Goal: Information Seeking & Learning: Learn about a topic

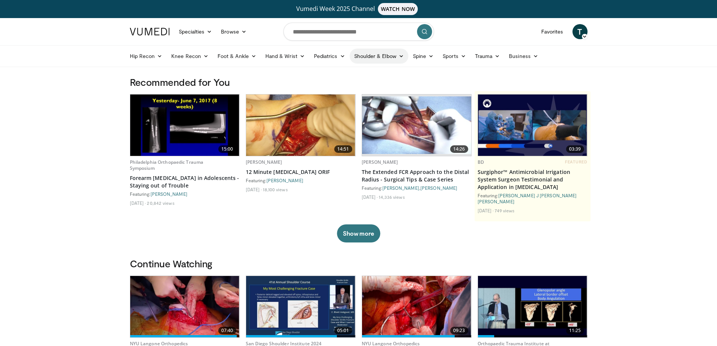
click at [378, 57] on link "Shoulder & Elbow" at bounding box center [379, 56] width 59 height 15
click at [332, 72] on link "Elbow" at bounding box center [364, 74] width 90 height 12
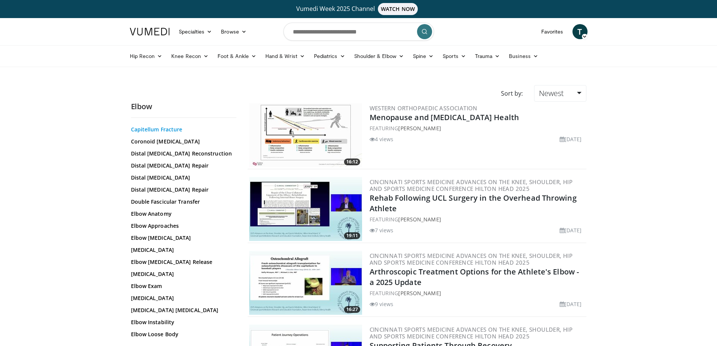
scroll to position [75, 0]
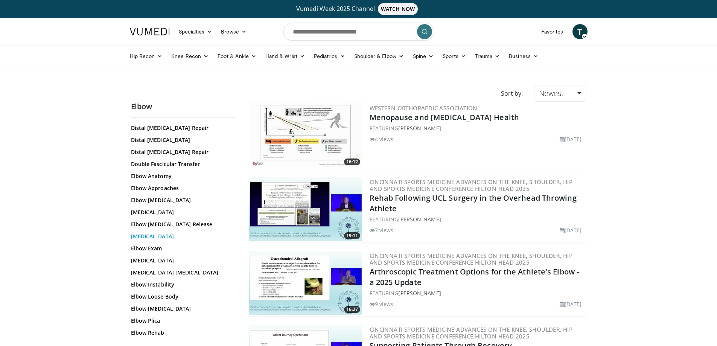
click at [171, 234] on link "Elbow Dislocation" at bounding box center [182, 237] width 102 height 8
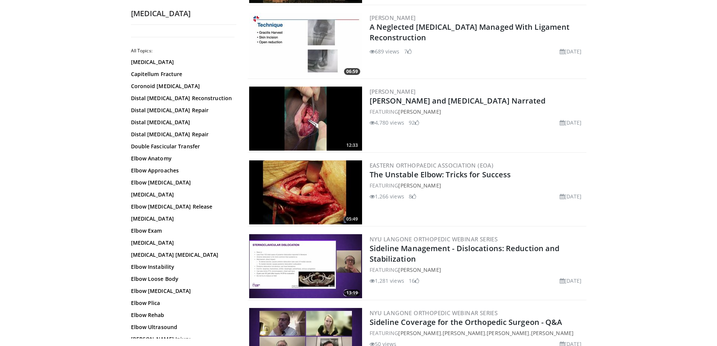
scroll to position [866, 0]
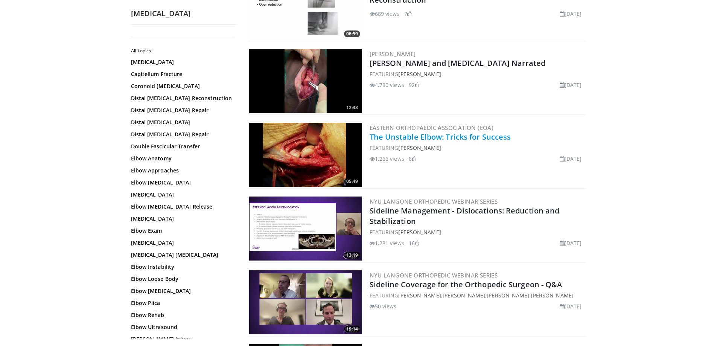
click at [426, 136] on link "The Unstable Elbow: Tricks for Success" at bounding box center [441, 137] width 142 height 10
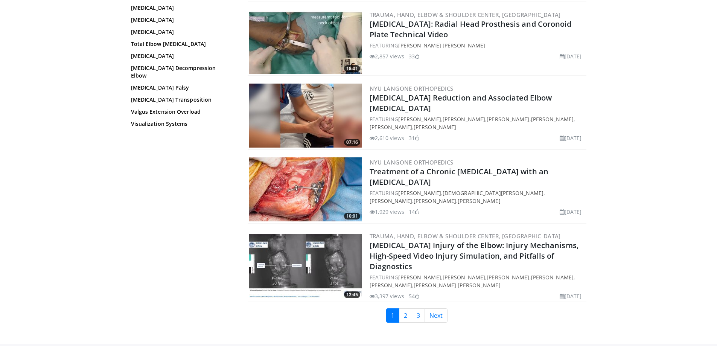
scroll to position [1657, 0]
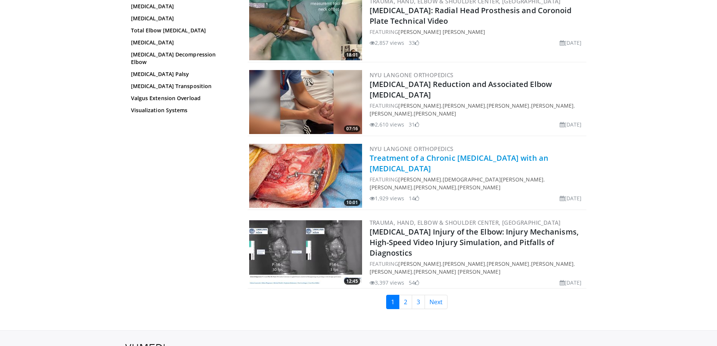
click at [399, 157] on link "Treatment of a Chronic Elbow Dislocation with an Internal Fixator" at bounding box center [459, 163] width 179 height 21
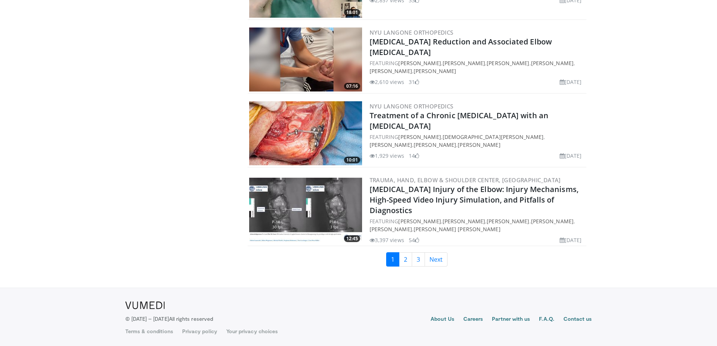
scroll to position [1707, 0]
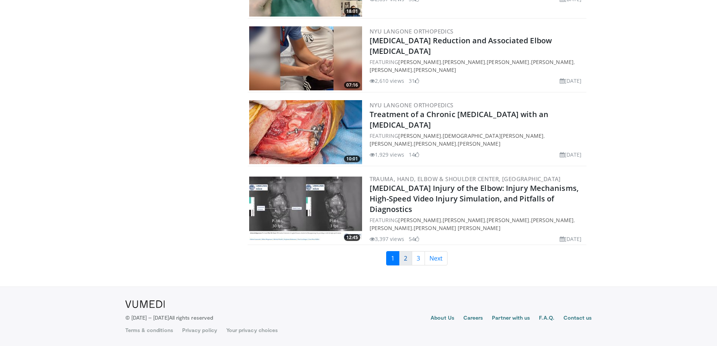
click at [405, 257] on link "2" at bounding box center [405, 258] width 13 height 14
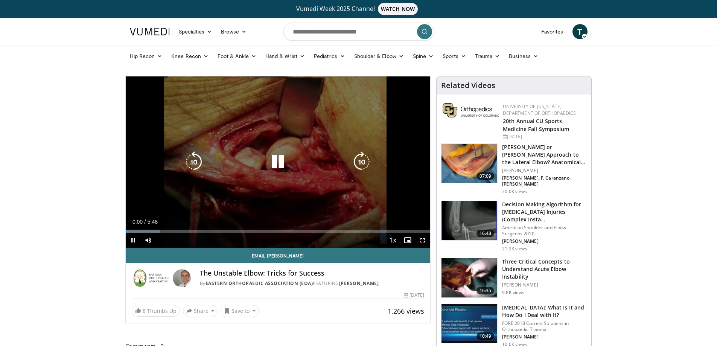
click at [276, 164] on icon "Video Player" at bounding box center [277, 161] width 21 height 21
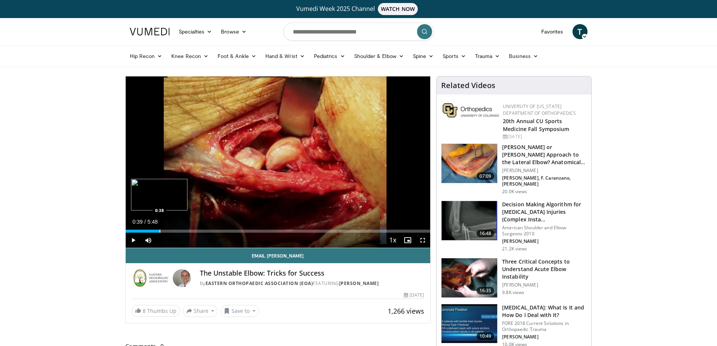
click at [160, 230] on div "Progress Bar" at bounding box center [160, 231] width 1 height 3
click at [172, 230] on div "Progress Bar" at bounding box center [172, 231] width 1 height 3
click at [186, 231] on div "Progress Bar" at bounding box center [186, 231] width 1 height 3
click at [197, 231] on div "Loaded : 37.04% 1:07 1:19" at bounding box center [278, 231] width 305 height 3
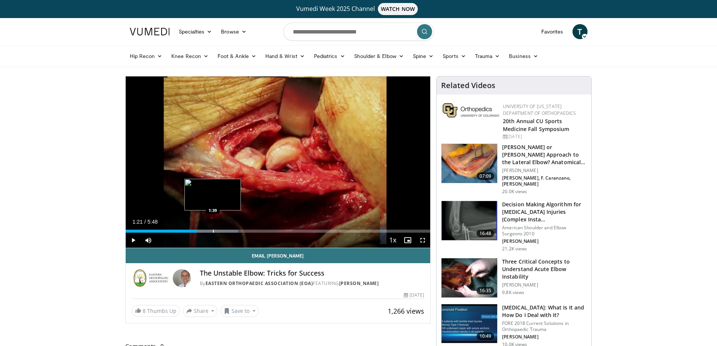
click at [213, 232] on div "Progress Bar" at bounding box center [213, 231] width 1 height 3
drag, startPoint x: 224, startPoint y: 233, endPoint x: 230, endPoint y: 234, distance: 5.8
click at [225, 233] on div "Current Time 1:40 / Duration 5:48 Play Skip Backward Skip Forward Mute 16% Load…" at bounding box center [278, 240] width 305 height 15
click at [233, 230] on div "Progress Bar" at bounding box center [233, 231] width 1 height 3
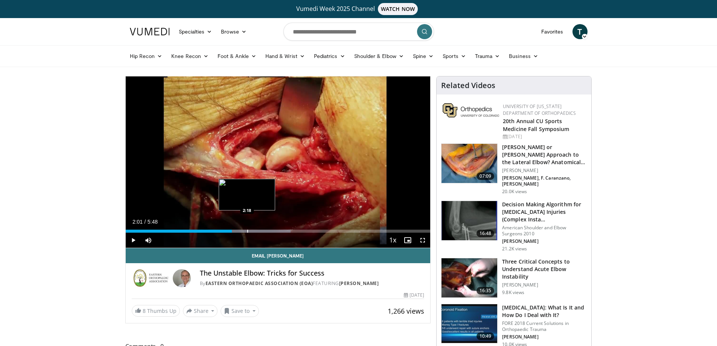
drag, startPoint x: 247, startPoint y: 232, endPoint x: 256, endPoint y: 232, distance: 8.3
click at [248, 232] on div "Loaded : 54.14% 2:01 2:18" at bounding box center [278, 231] width 305 height 3
click at [270, 232] on div "Progress Bar" at bounding box center [270, 231] width 1 height 3
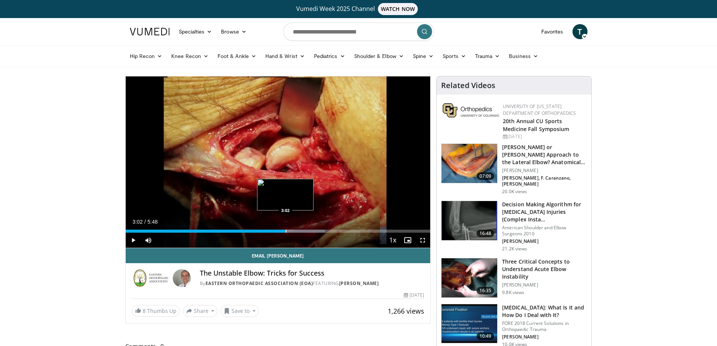
drag, startPoint x: 285, startPoint y: 230, endPoint x: 298, endPoint y: 230, distance: 12.4
click at [288, 230] on div "Loaded : 65.54% 3:02 3:02" at bounding box center [278, 231] width 305 height 3
click at [298, 233] on div "Current Time 3:05 / Duration 5:48 Play Skip Backward Skip Forward Mute 16% Load…" at bounding box center [278, 240] width 305 height 15
click at [306, 229] on div "Loaded : 71.25% 3:26 3:26" at bounding box center [278, 229] width 305 height 7
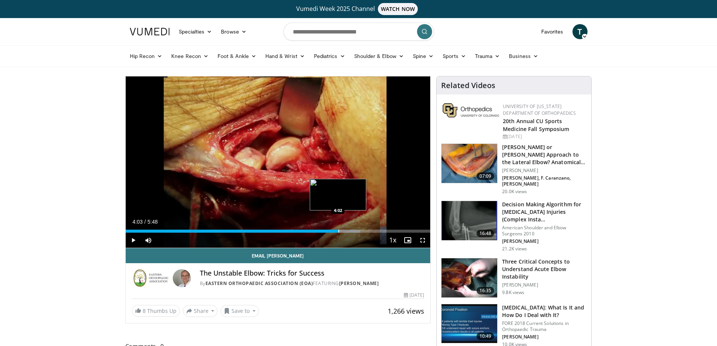
click at [338, 230] on div "Progress Bar" at bounding box center [338, 231] width 1 height 3
click at [353, 230] on div "Progress Bar" at bounding box center [352, 231] width 1 height 3
click at [361, 232] on div "Progress Bar" at bounding box center [361, 231] width 1 height 3
click at [371, 230] on div "Progress Bar" at bounding box center [370, 231] width 1 height 3
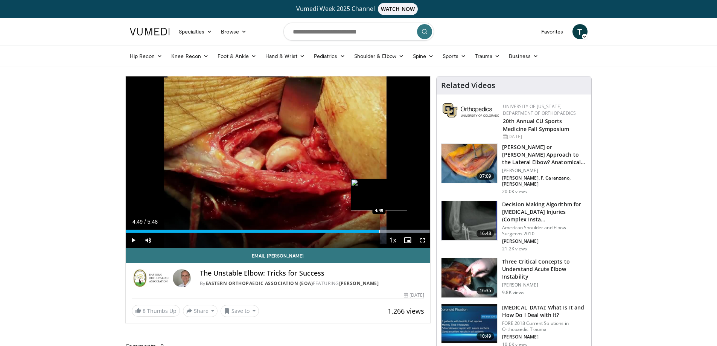
click at [379, 228] on div "Loaded : 99.75% 4:49 4:49" at bounding box center [278, 229] width 305 height 7
click at [386, 229] on div "Loaded : 100.00% 4:57 4:57" at bounding box center [278, 229] width 305 height 7
click at [395, 230] on div "Progress Bar" at bounding box center [395, 231] width 1 height 3
click at [402, 230] on div "Progress Bar" at bounding box center [402, 231] width 1 height 3
click at [407, 229] on div "Loaded : 100.00% 5:21 5:21" at bounding box center [278, 229] width 305 height 7
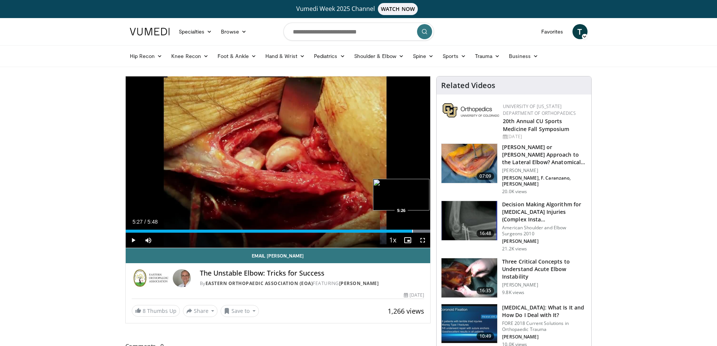
click at [413, 230] on div "Progress Bar" at bounding box center [412, 231] width 1 height 3
click at [419, 230] on div "Progress Bar" at bounding box center [419, 231] width 1 height 3
click at [424, 231] on div "Progress Bar" at bounding box center [424, 231] width 1 height 3
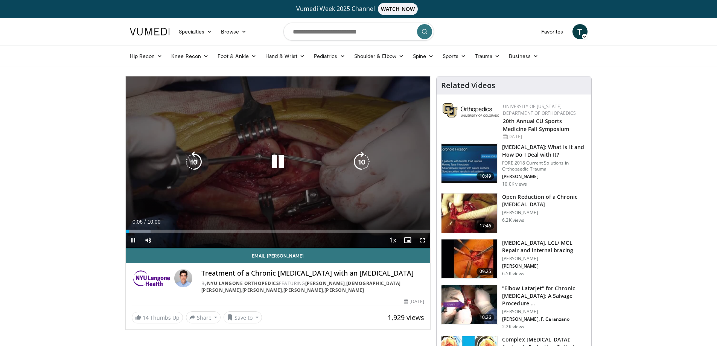
click at [277, 162] on icon "Video Player" at bounding box center [277, 161] width 21 height 21
click at [276, 162] on icon "Video Player" at bounding box center [277, 161] width 21 height 21
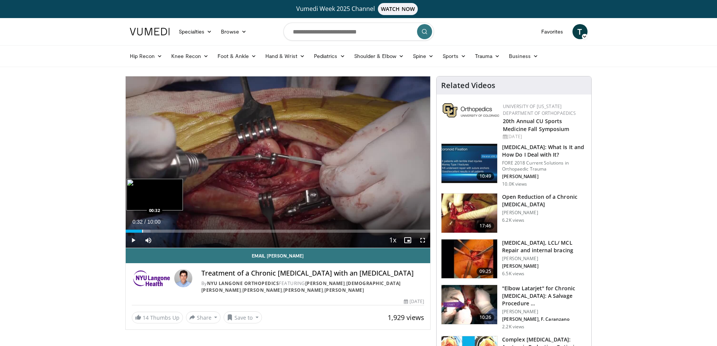
click at [142, 227] on div "Loaded : 8.25% 00:32 00:32" at bounding box center [278, 229] width 305 height 7
click at [161, 230] on div "Progress Bar" at bounding box center [161, 231] width 1 height 3
click at [183, 235] on div "Current Time 1:10 / Duration 10:00 Pause Skip Backward Skip Forward Mute 0% Loa…" at bounding box center [278, 240] width 305 height 15
click at [181, 230] on div "Progress Bar" at bounding box center [181, 231] width 1 height 3
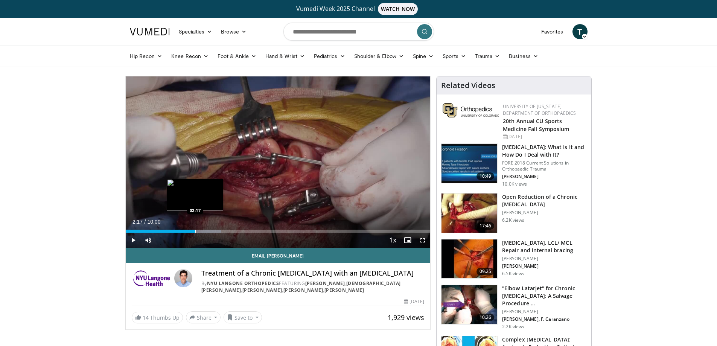
click at [195, 229] on div "Loaded : 31.39% 02:17 02:17" at bounding box center [278, 229] width 305 height 7
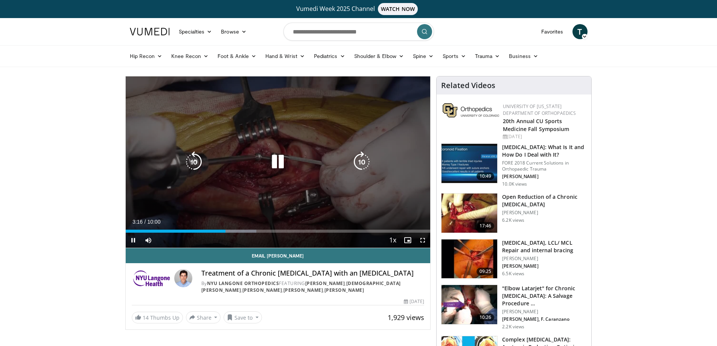
click at [237, 229] on div "Loaded : 42.96% 03:16 03:41" at bounding box center [278, 229] width 305 height 7
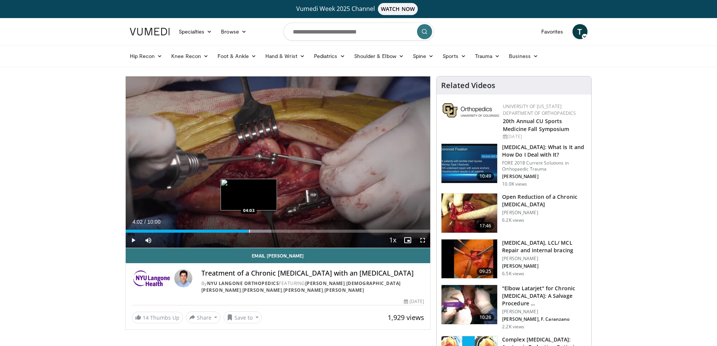
click at [249, 232] on div "Progress Bar" at bounding box center [249, 231] width 1 height 3
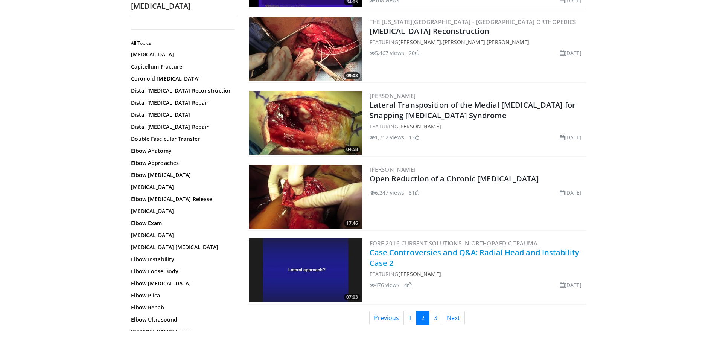
scroll to position [1657, 0]
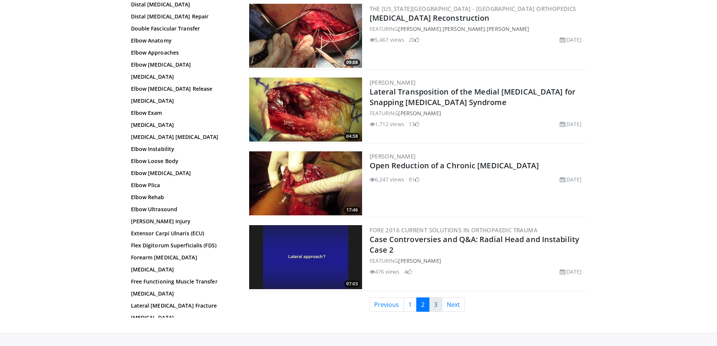
click at [436, 304] on link "3" at bounding box center [435, 304] width 13 height 14
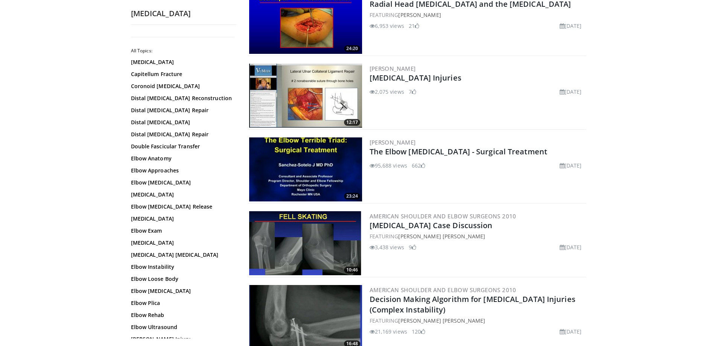
scroll to position [452, 0]
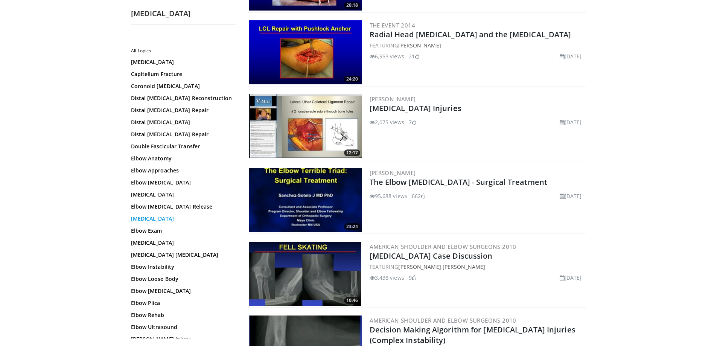
click at [146, 218] on link "[MEDICAL_DATA]" at bounding box center [182, 219] width 102 height 8
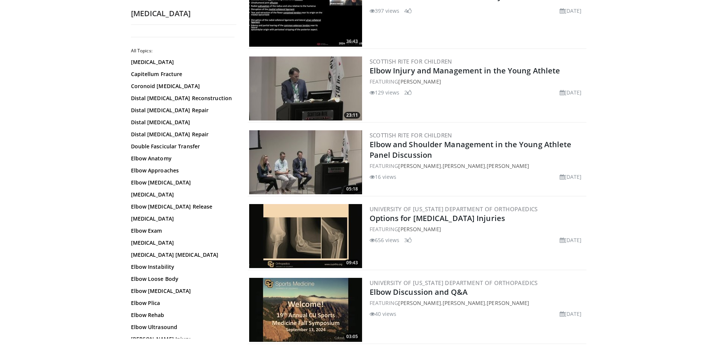
scroll to position [527, 0]
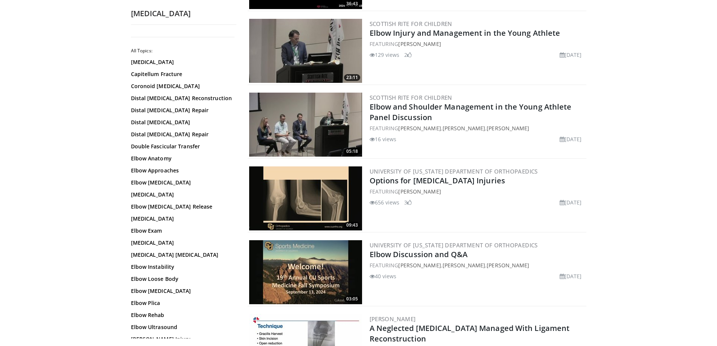
click at [300, 270] on img at bounding box center [305, 272] width 113 height 64
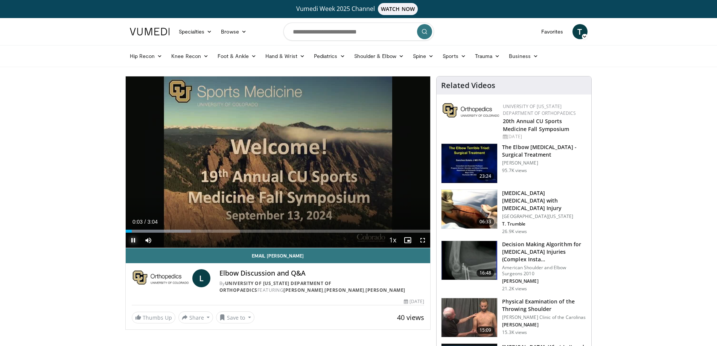
click at [134, 239] on span "Video Player" at bounding box center [133, 240] width 15 height 15
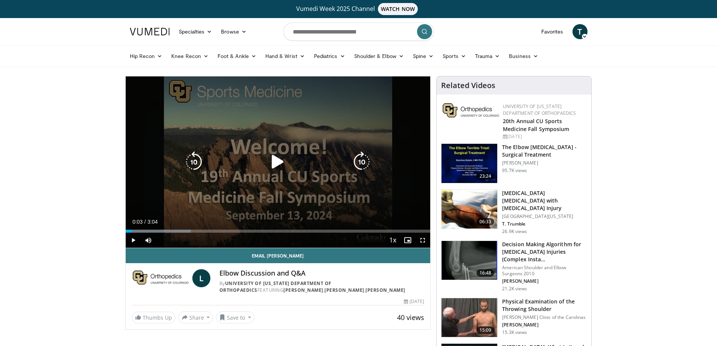
click at [276, 161] on icon "Video Player" at bounding box center [277, 161] width 21 height 21
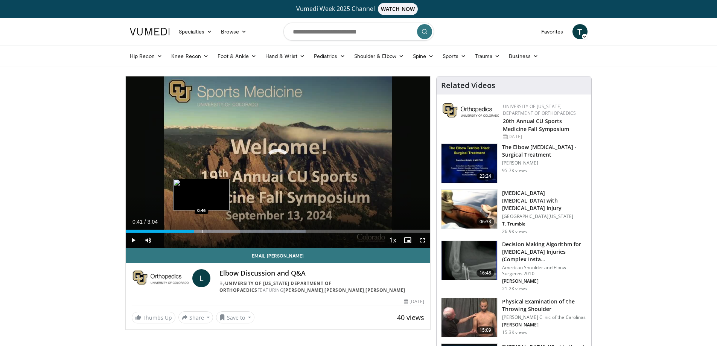
click at [202, 231] on div "Progress Bar" at bounding box center [202, 231] width 1 height 3
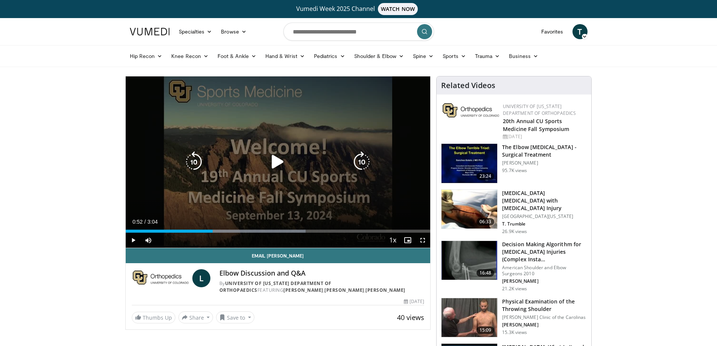
click at [0, 0] on div "Progress Bar" at bounding box center [0, 0] width 0 height 0
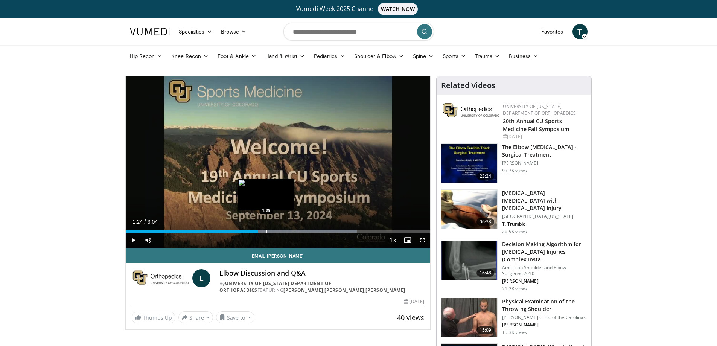
drag, startPoint x: 266, startPoint y: 229, endPoint x: 273, endPoint y: 229, distance: 6.8
click at [267, 229] on div "Loaded : 75.91% 1:24 1:25" at bounding box center [278, 229] width 305 height 7
click at [276, 229] on div "Loaded : 80.56% 1:25 1:31" at bounding box center [278, 229] width 305 height 7
drag, startPoint x: 286, startPoint y: 230, endPoint x: 292, endPoint y: 230, distance: 6.0
click at [287, 230] on div "Progress Bar" at bounding box center [286, 231] width 1 height 3
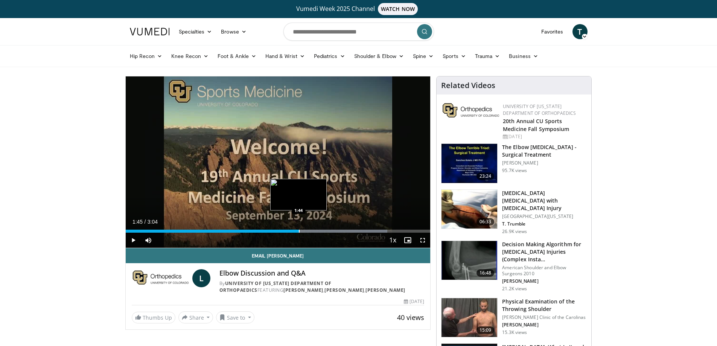
click at [299, 231] on div "Progress Bar" at bounding box center [299, 231] width 1 height 3
click at [316, 231] on div "Progress Bar" at bounding box center [315, 231] width 1 height 3
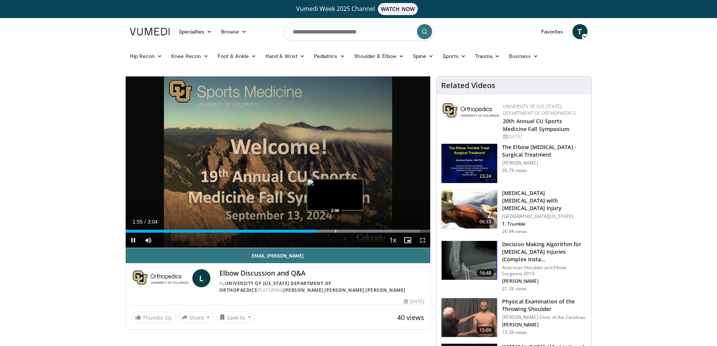
click at [335, 231] on div "Progress Bar" at bounding box center [335, 231] width 1 height 3
click at [357, 231] on div "Progress Bar" at bounding box center [357, 231] width 1 height 3
click at [366, 231] on div "Progress Bar" at bounding box center [365, 231] width 1 height 3
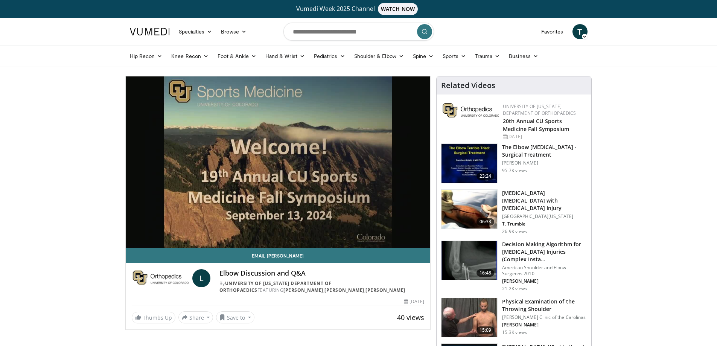
drag, startPoint x: 373, startPoint y: 231, endPoint x: 383, endPoint y: 231, distance: 9.4
click at [373, 231] on div "10 seconds Tap to unmute" at bounding box center [278, 161] width 305 height 171
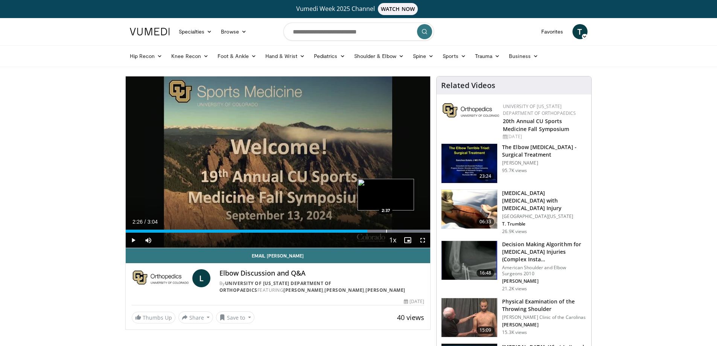
click at [387, 231] on div "Progress Bar" at bounding box center [386, 231] width 1 height 3
click at [397, 231] on div "Progress Bar" at bounding box center [397, 231] width 1 height 3
click at [0, 0] on div "Progress Bar" at bounding box center [0, 0] width 0 height 0
click at [422, 234] on span "Video Player" at bounding box center [422, 240] width 15 height 15
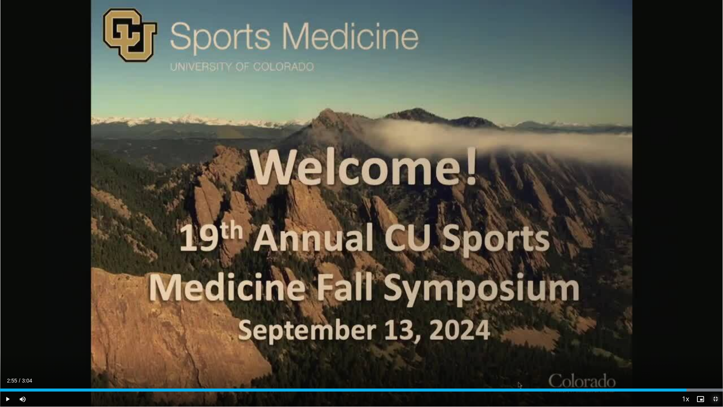
click at [715, 346] on span "Video Player" at bounding box center [715, 398] width 15 height 15
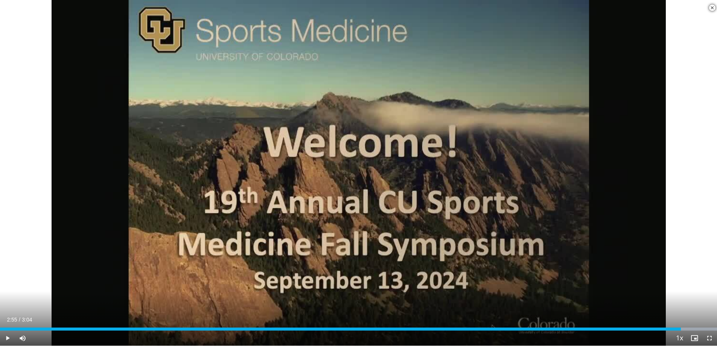
scroll to position [900, 0]
